Goal: Information Seeking & Learning: Learn about a topic

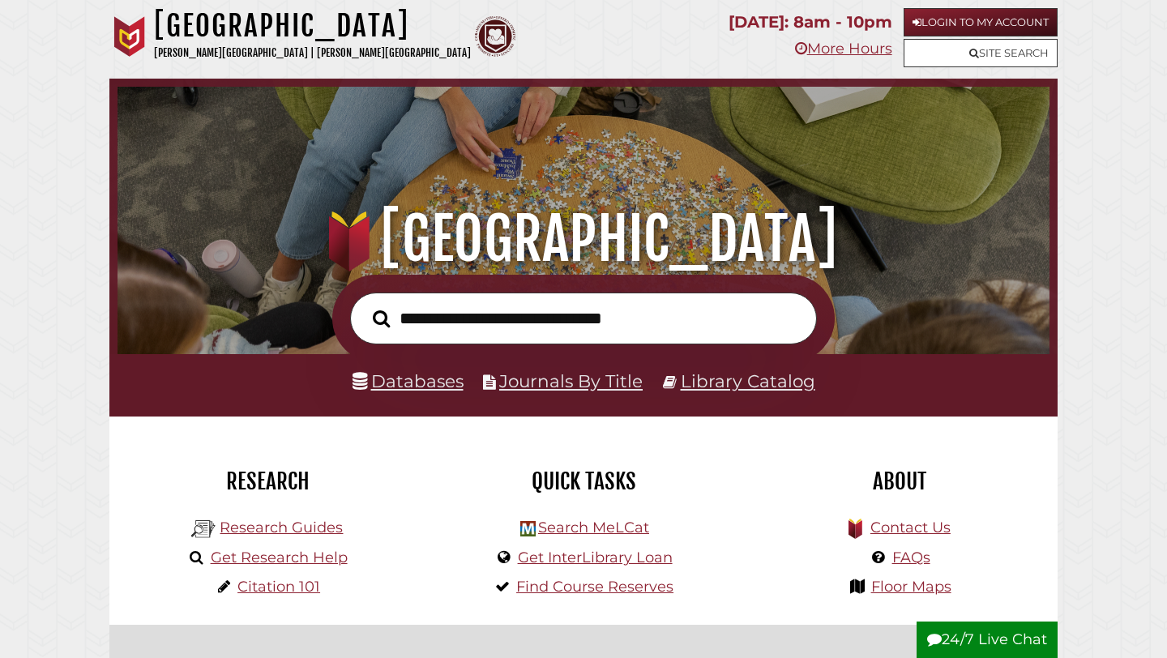
scroll to position [308, 924]
click at [952, 26] on link "Login to My Account" at bounding box center [981, 22] width 154 height 28
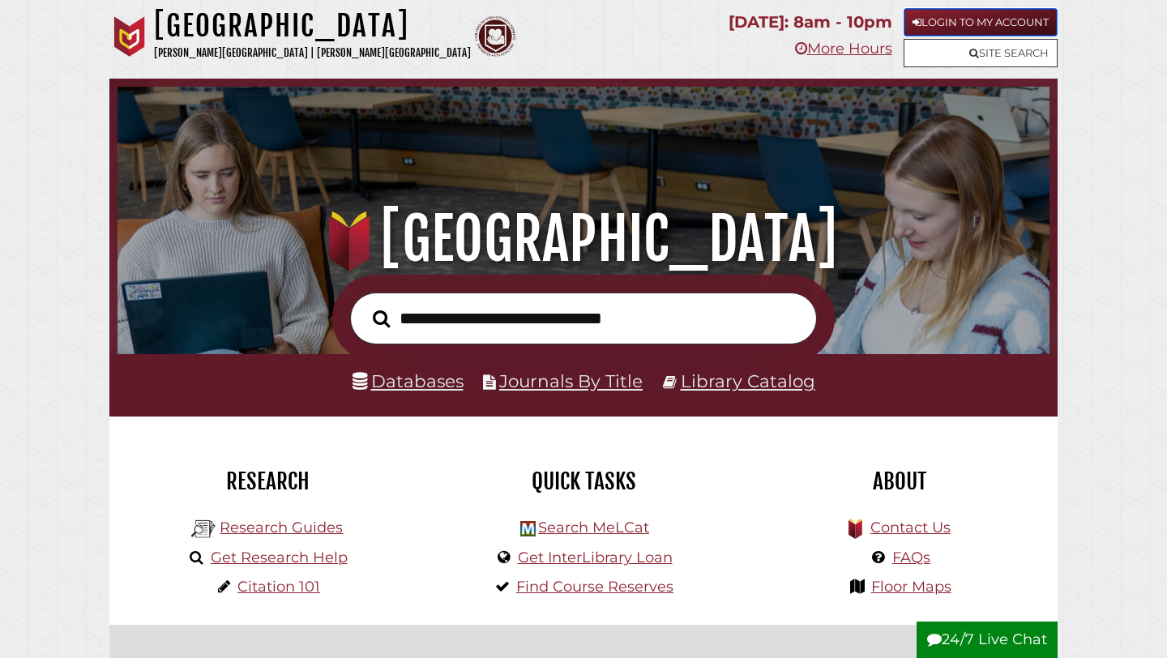
click at [1031, 19] on link "Login to My Account" at bounding box center [981, 22] width 154 height 28
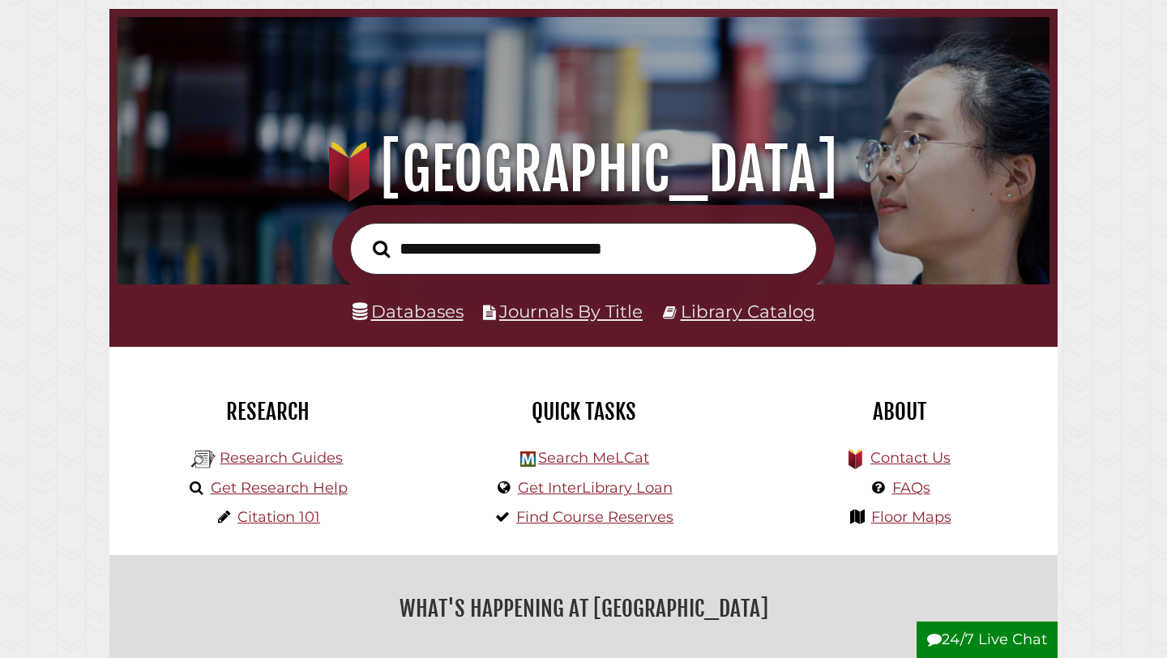
scroll to position [83, 0]
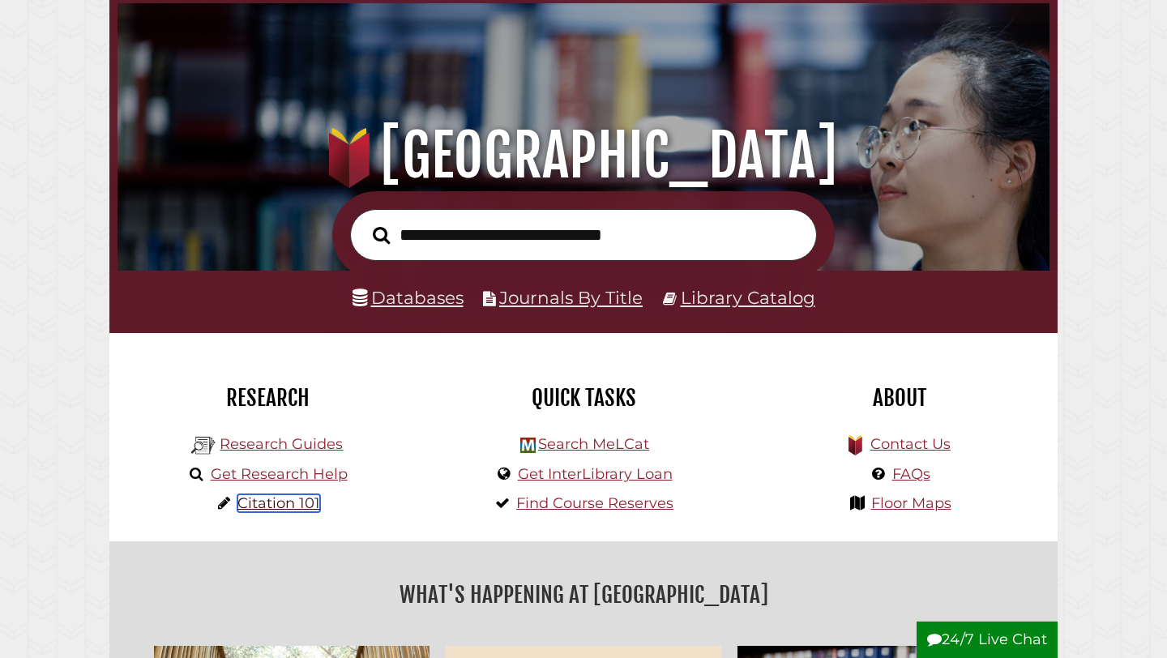
click at [275, 507] on link "Citation 101" at bounding box center [278, 503] width 83 height 18
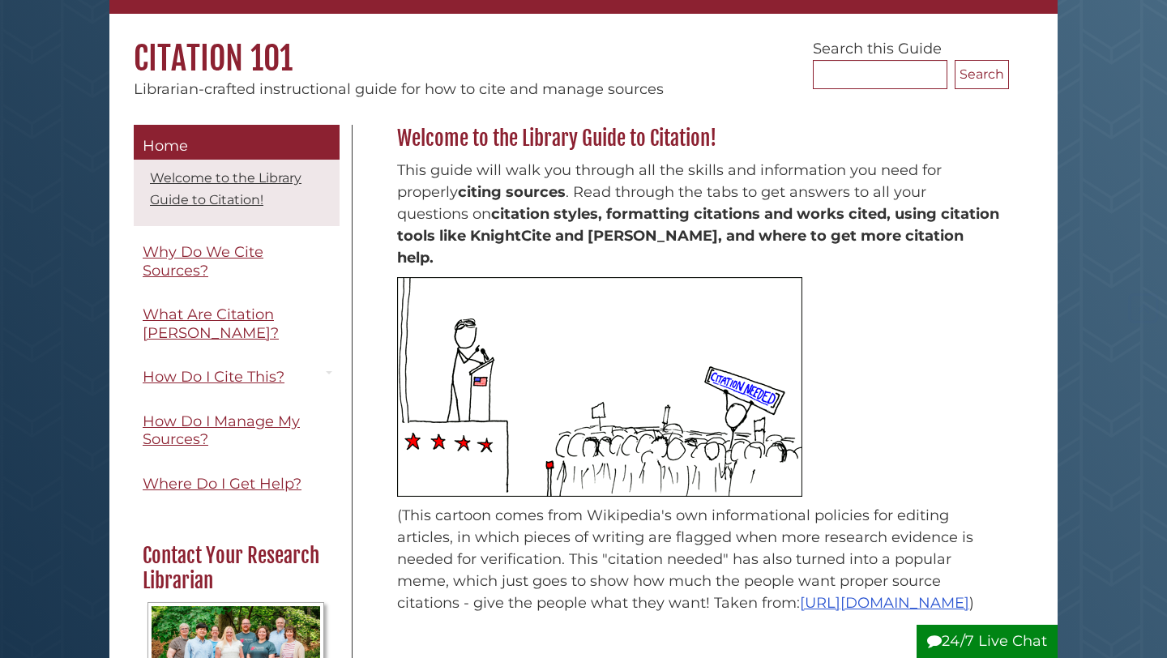
scroll to position [89, 0]
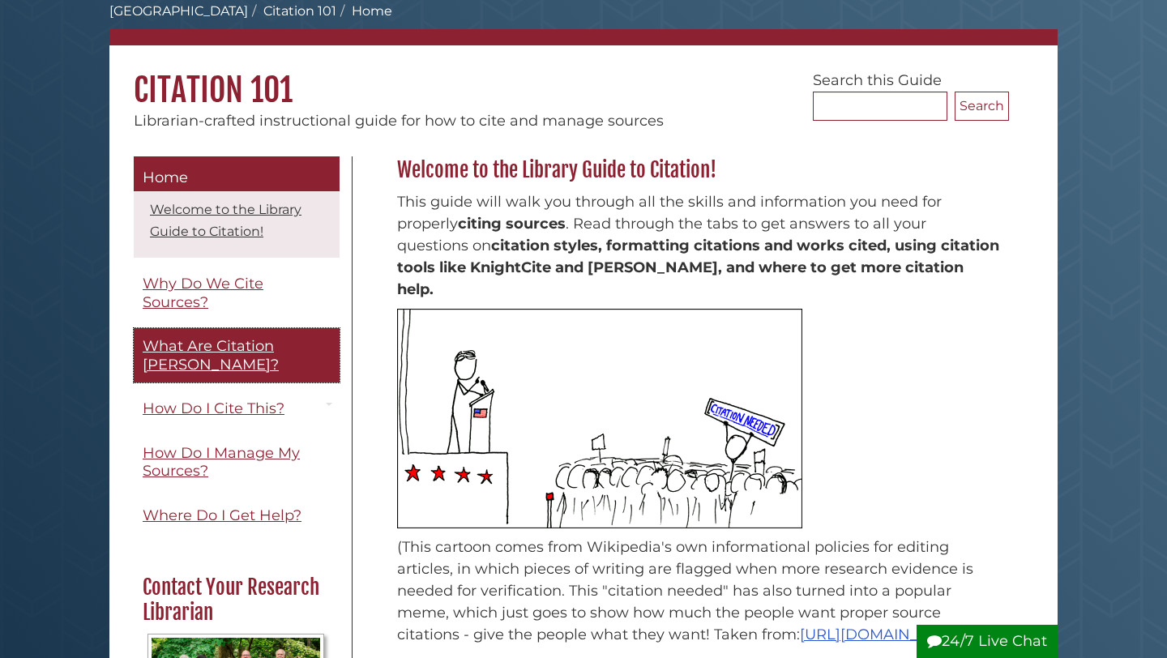
click at [275, 348] on span "What Are Citation [PERSON_NAME]?" at bounding box center [211, 355] width 136 height 36
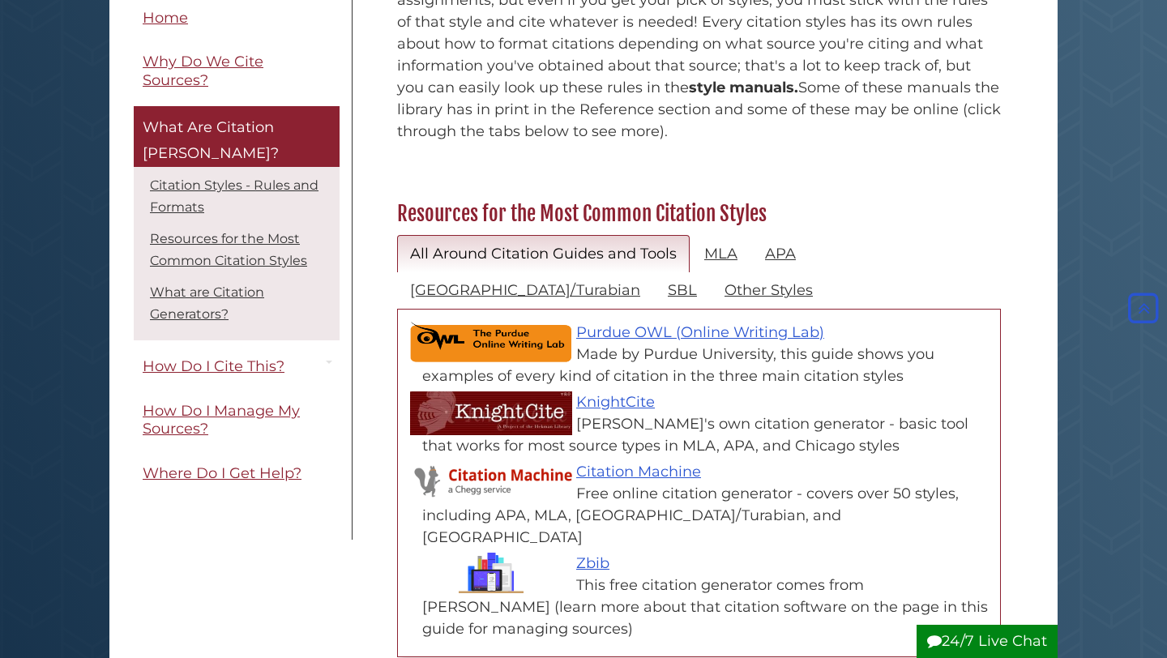
scroll to position [608, 0]
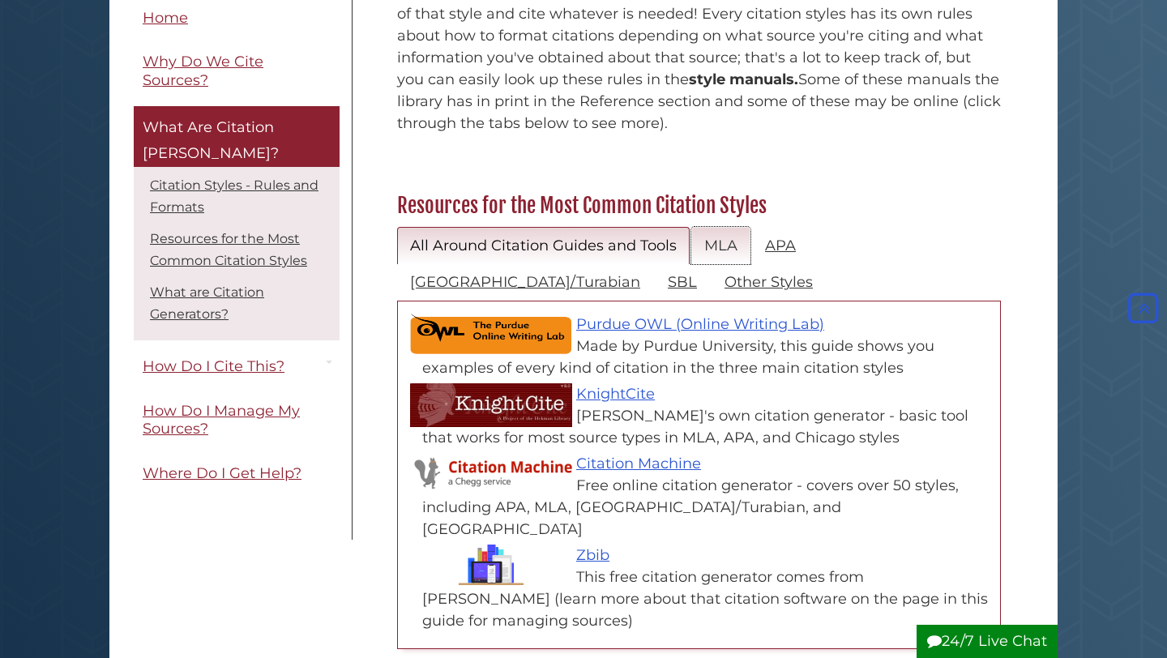
click at [733, 227] on link "MLA" at bounding box center [720, 246] width 59 height 38
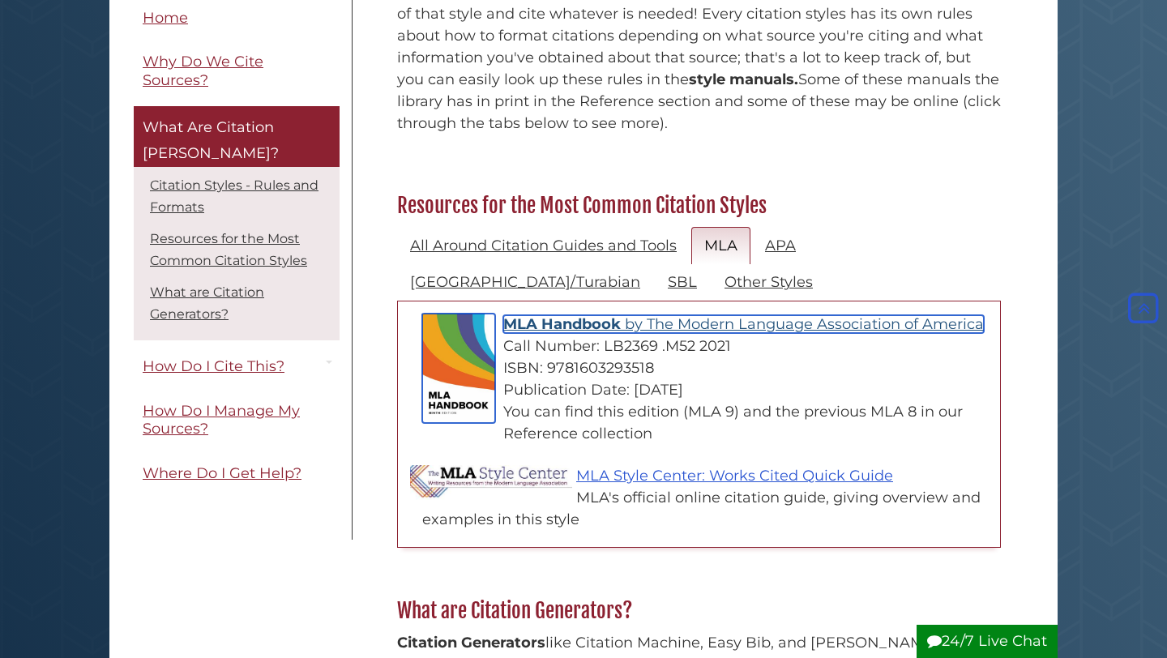
click at [703, 315] on span "The Modern Language Association of America" at bounding box center [815, 324] width 337 height 18
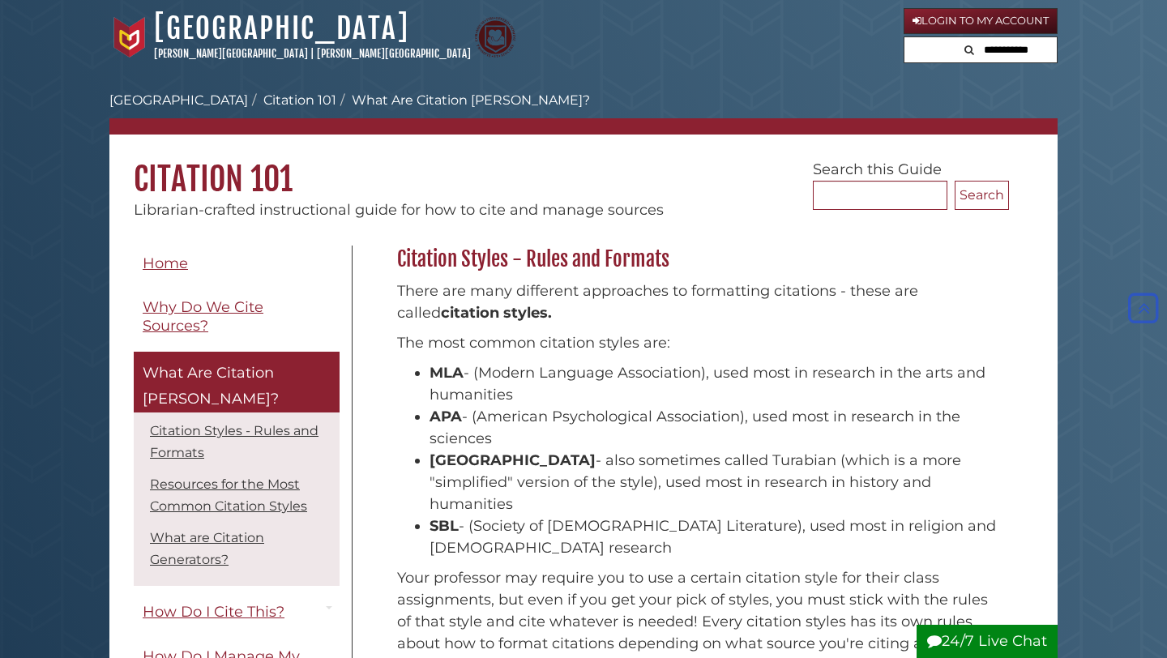
scroll to position [608, 0]
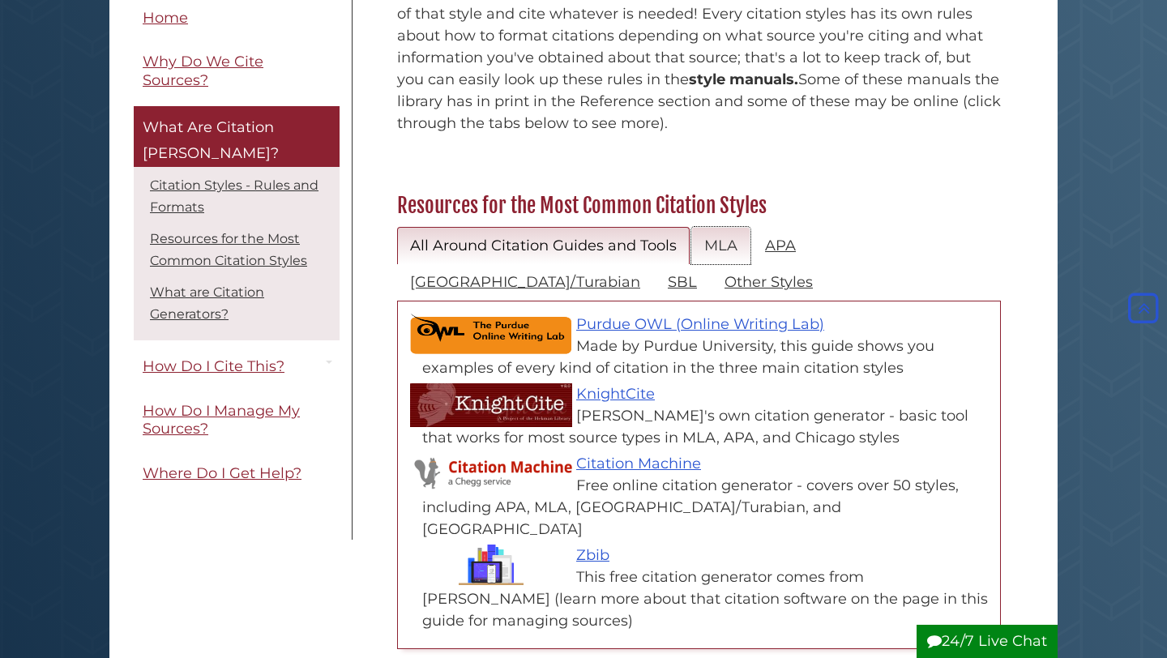
click at [729, 227] on link "MLA" at bounding box center [720, 246] width 59 height 38
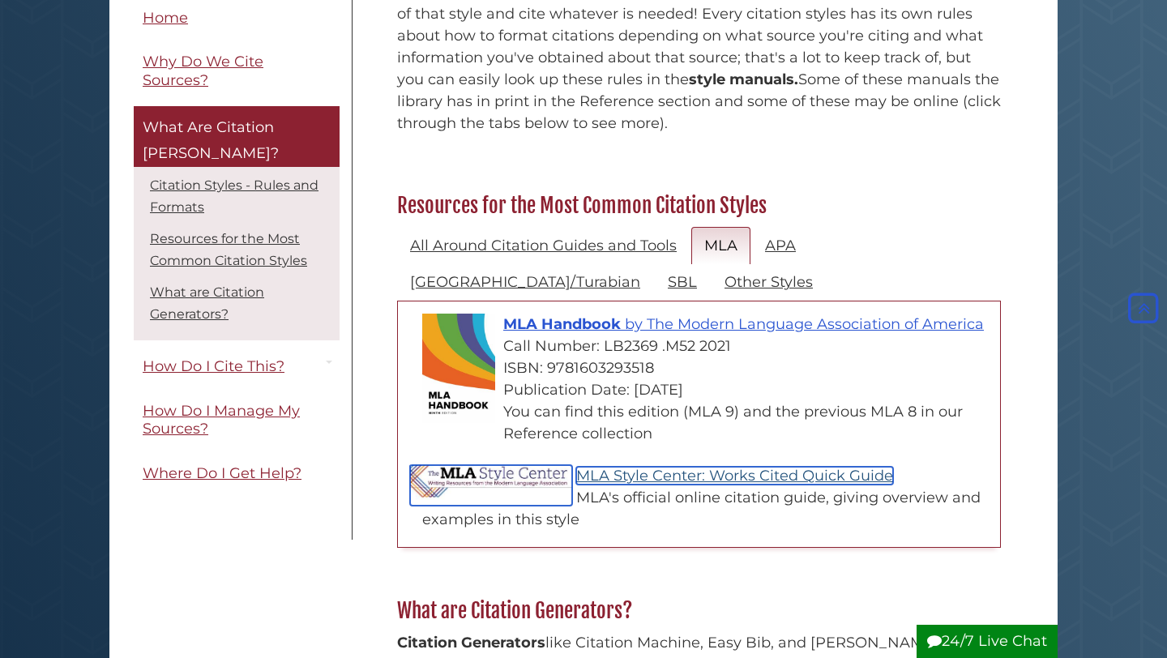
click at [671, 467] on link "MLA Style Center: Works Cited Quick Guide" at bounding box center [734, 476] width 317 height 18
